Goal: Transaction & Acquisition: Purchase product/service

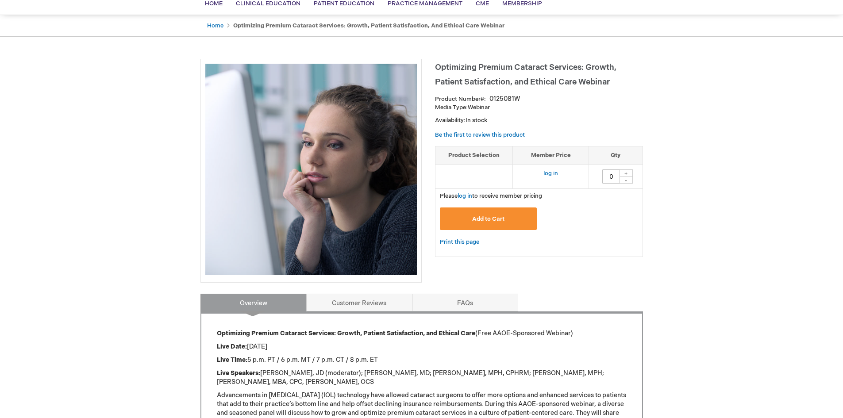
scroll to position [89, 0]
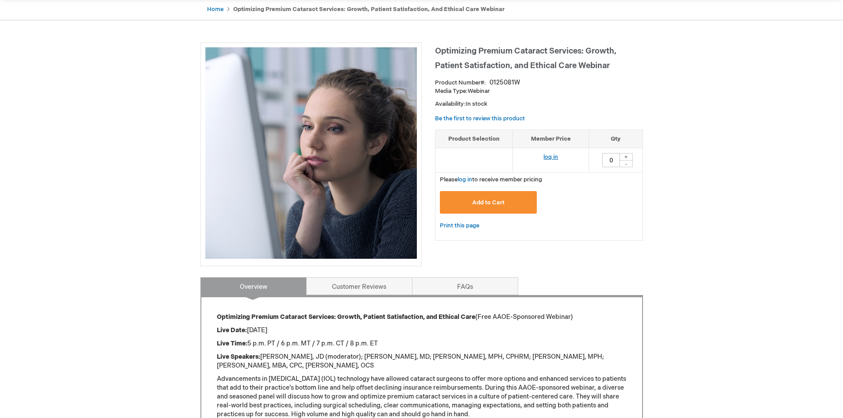
click at [553, 156] on link "log in" at bounding box center [551, 157] width 15 height 7
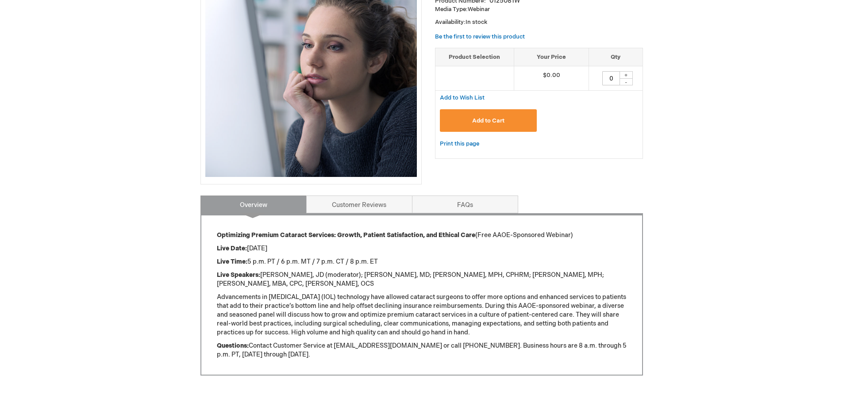
scroll to position [177, 0]
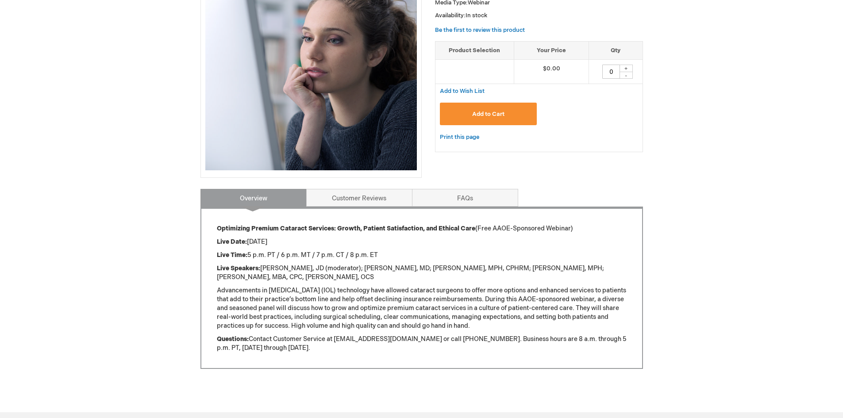
click at [494, 112] on span "Add to Cart" at bounding box center [488, 114] width 32 height 7
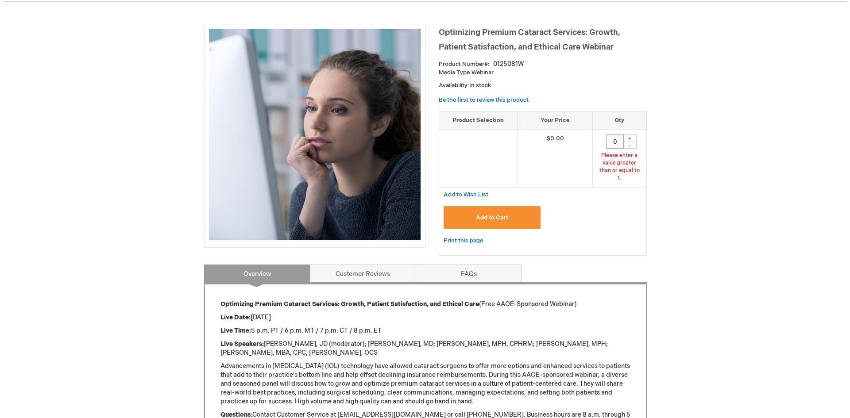
scroll to position [33, 0]
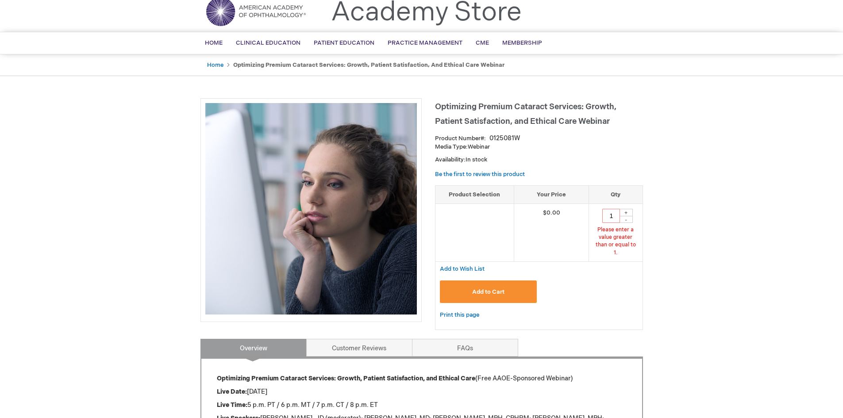
type input "1"
click at [507, 286] on button "Add to Cart" at bounding box center [488, 292] width 97 height 23
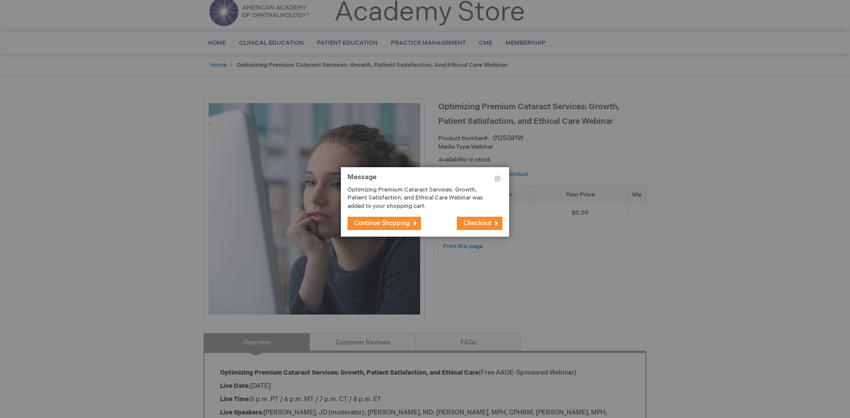
click at [482, 228] on button "Checkout" at bounding box center [480, 223] width 46 height 13
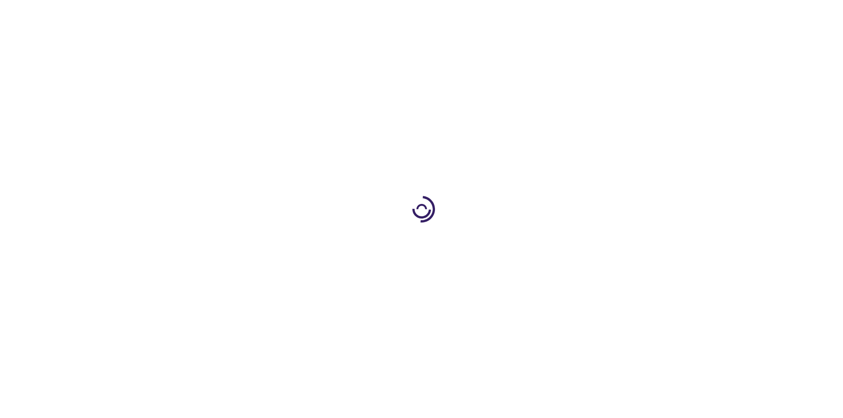
select select "US"
select select "51"
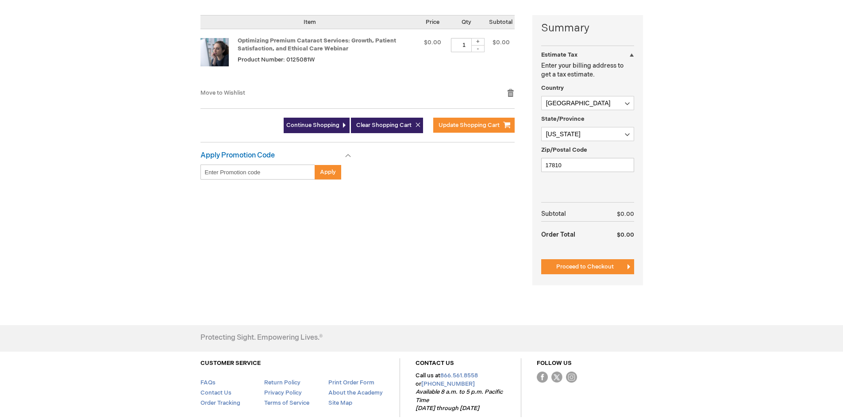
scroll to position [221, 0]
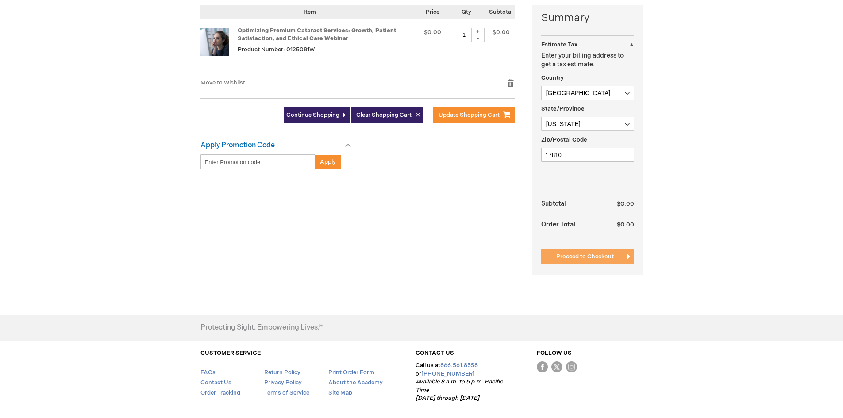
click at [584, 258] on span "Proceed to Checkout" at bounding box center [586, 256] width 58 height 7
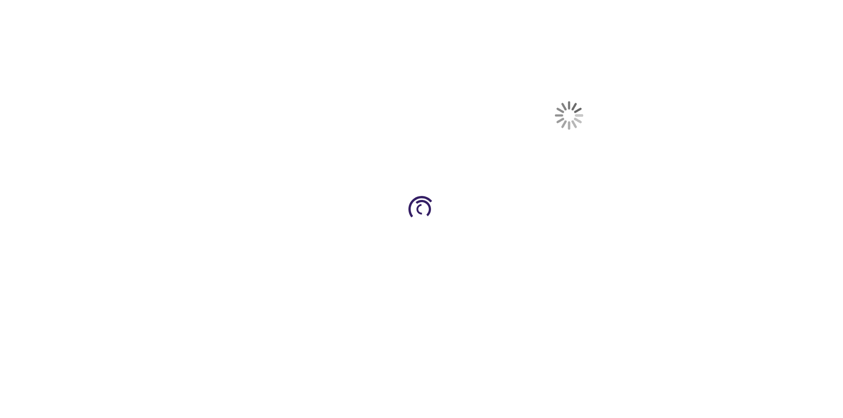
scroll to position [145, 0]
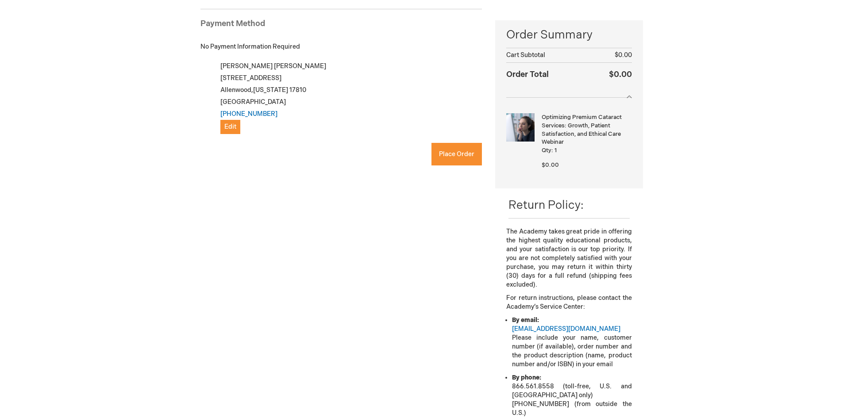
checkbox input "true"
click at [450, 159] on button "Place Order" at bounding box center [457, 154] width 50 height 23
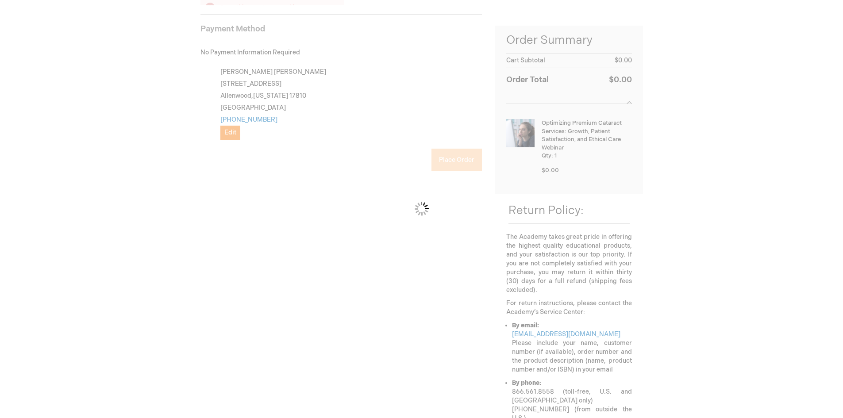
scroll to position [121, 0]
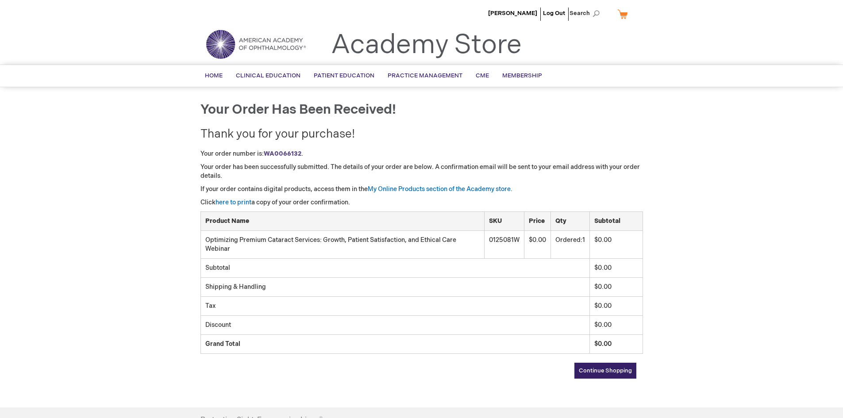
click at [619, 374] on span "Continue Shopping" at bounding box center [605, 370] width 53 height 7
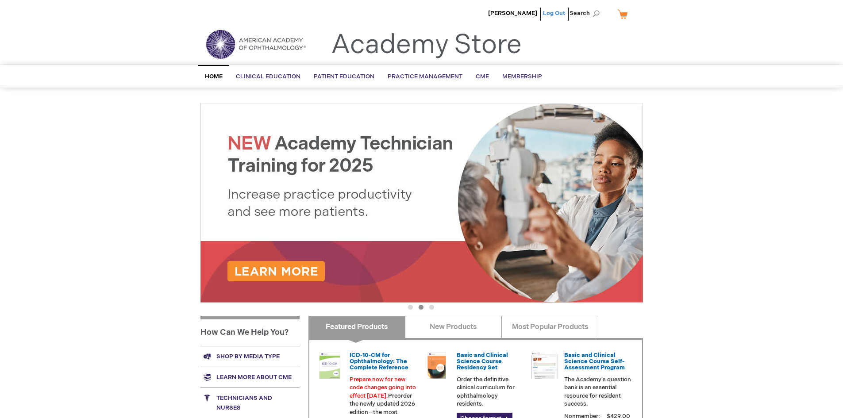
click at [551, 13] on link "Log Out" at bounding box center [554, 13] width 22 height 7
